Goal: Information Seeking & Learning: Learn about a topic

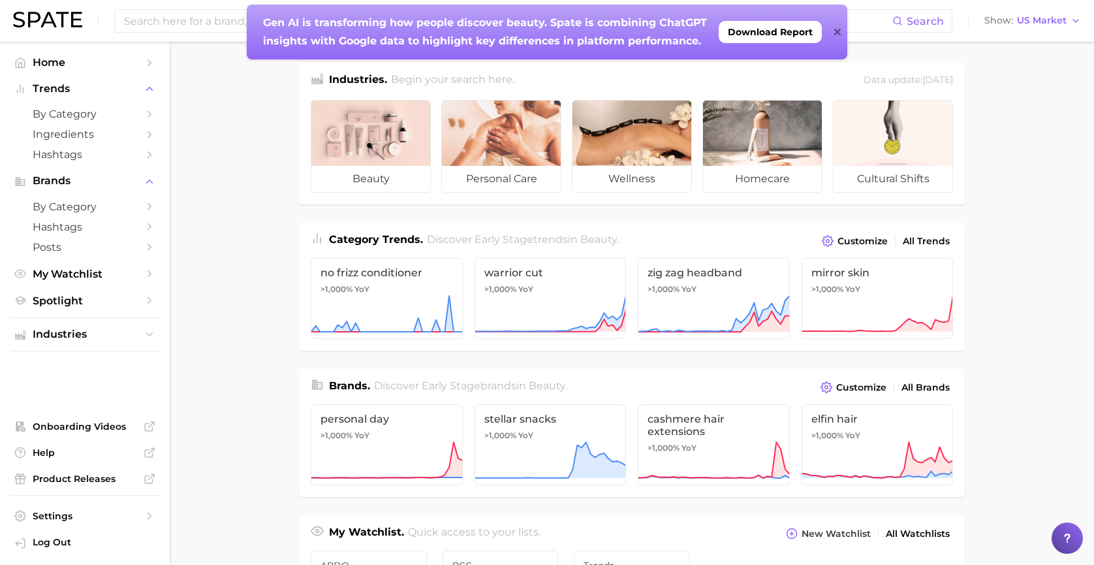
scroll to position [476, 0]
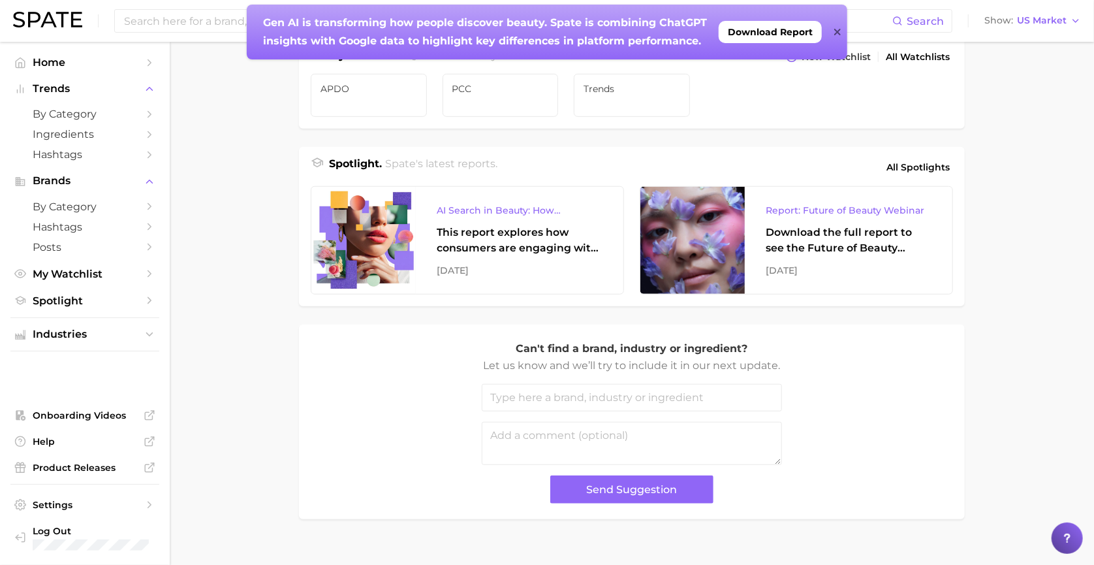
click at [1057, 253] on main "Industries. Begin your search here. Data update: [DATE] beauty personal care we…" at bounding box center [632, 74] width 924 height 1019
click at [936, 167] on span "All Spotlights" at bounding box center [917, 167] width 63 height 16
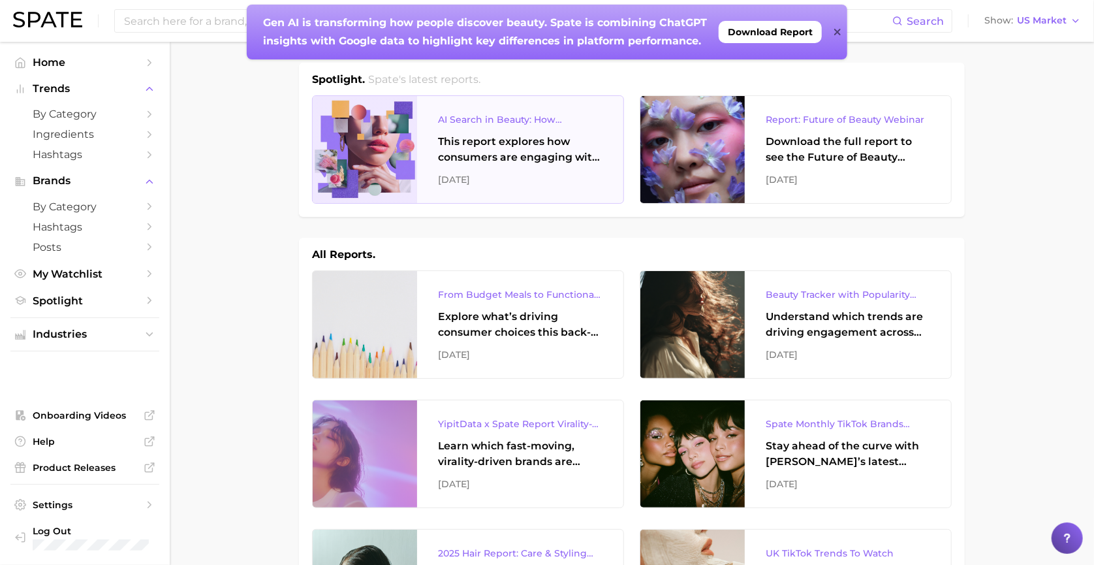
click at [503, 117] on div "AI Search in Beauty: How Consumers Are Using ChatGPT vs. Google Search" at bounding box center [520, 120] width 164 height 16
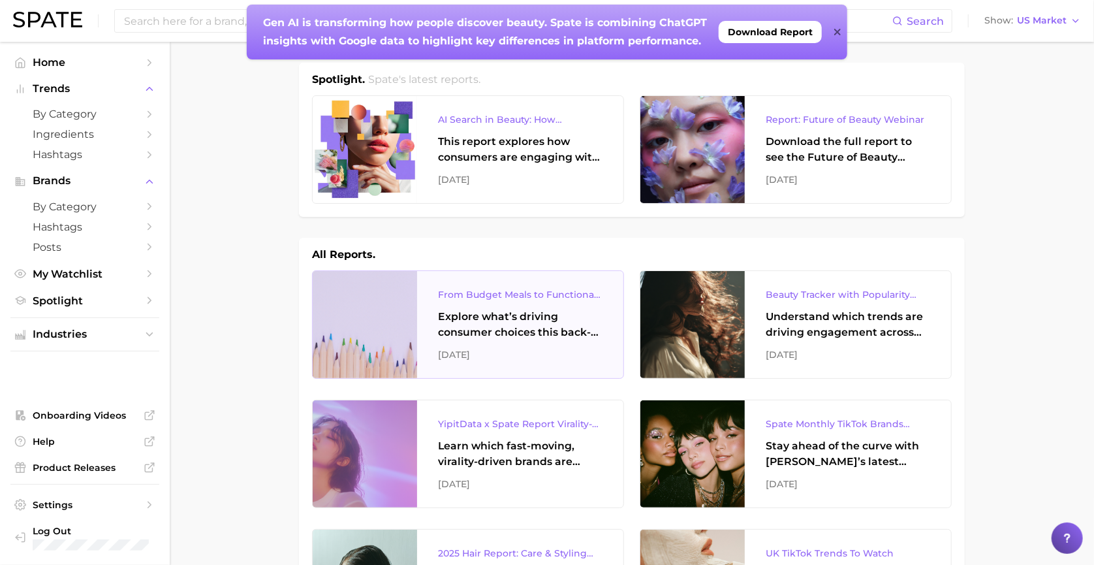
click at [538, 326] on div "Explore what’s driving consumer choices this back-to-school season From budget-…" at bounding box center [520, 324] width 164 height 31
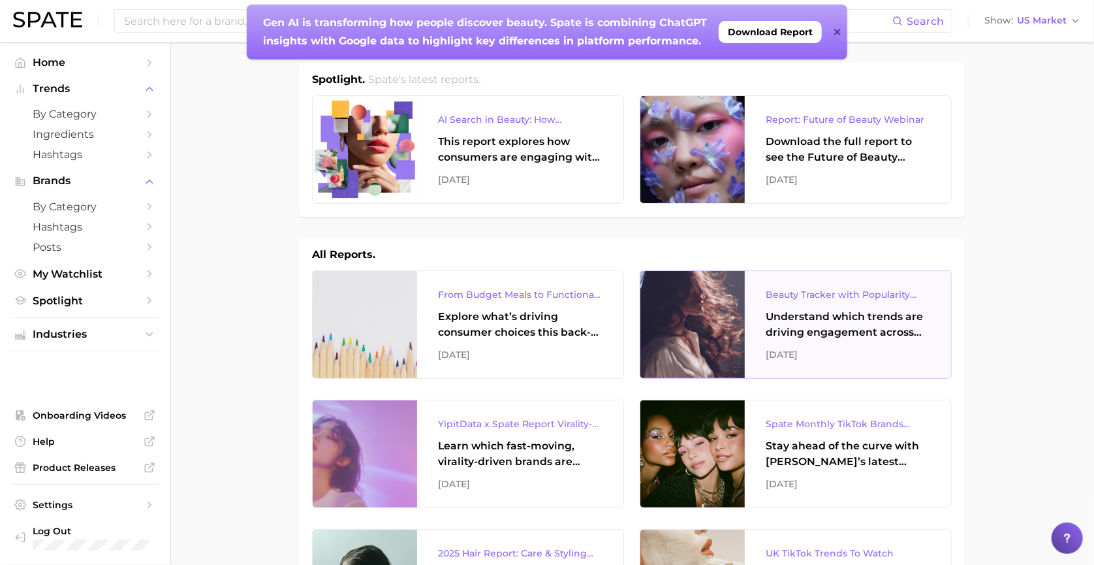
click at [940, 309] on div "Beauty Tracker with Popularity Index Understand which trends are driving engage…" at bounding box center [848, 324] width 206 height 107
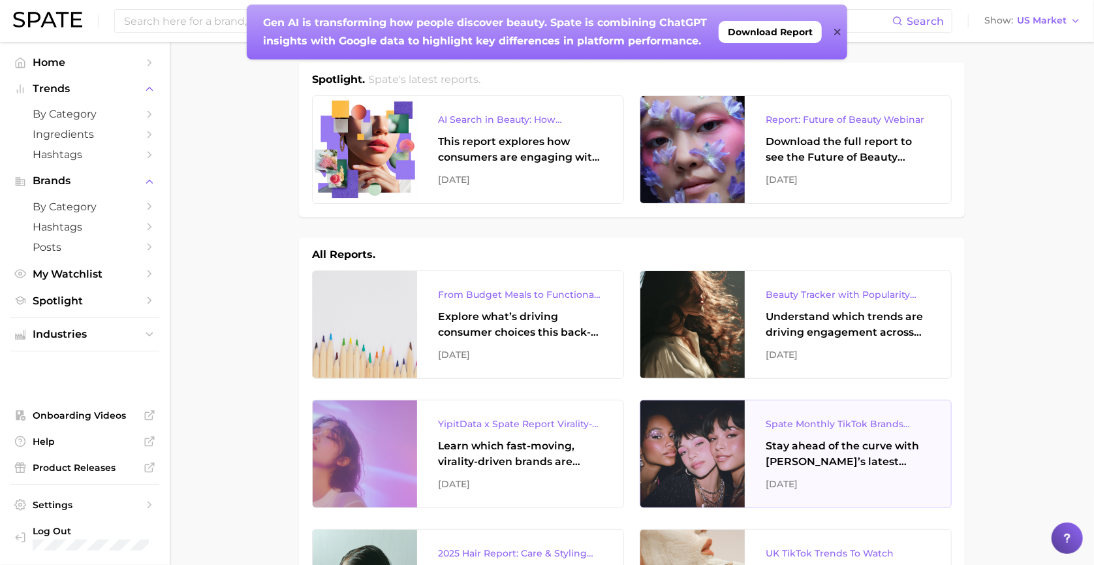
click at [704, 440] on div at bounding box center [692, 453] width 104 height 107
